Goal: Task Accomplishment & Management: Complete application form

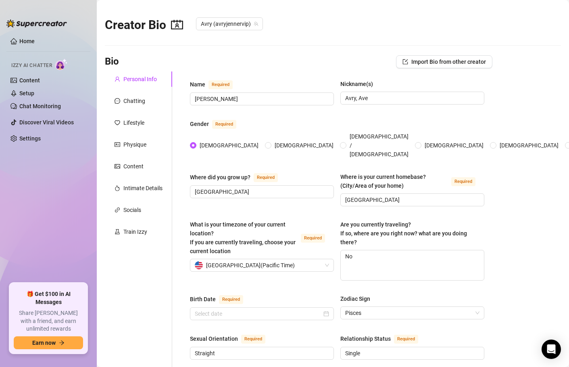
radio input "true"
type input "[DATE]"
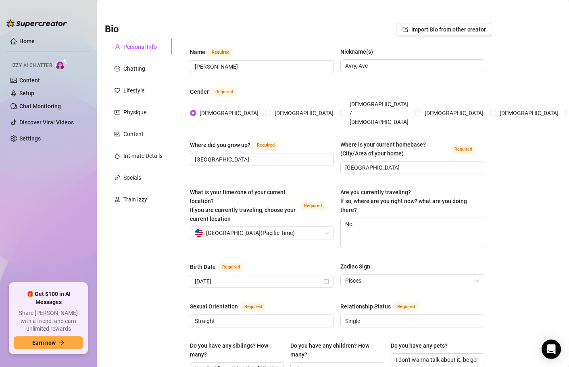
scroll to position [121, 0]
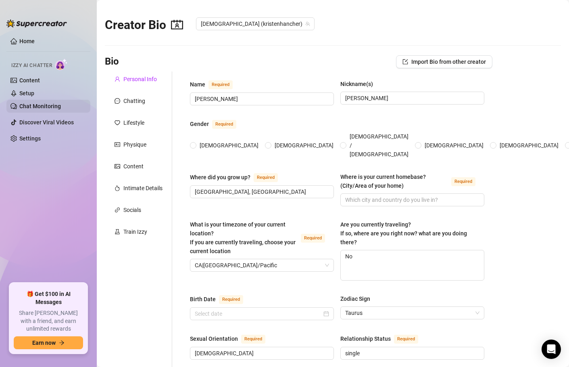
radio input "true"
type input "[DATE]"
